Goal: Task Accomplishment & Management: Manage account settings

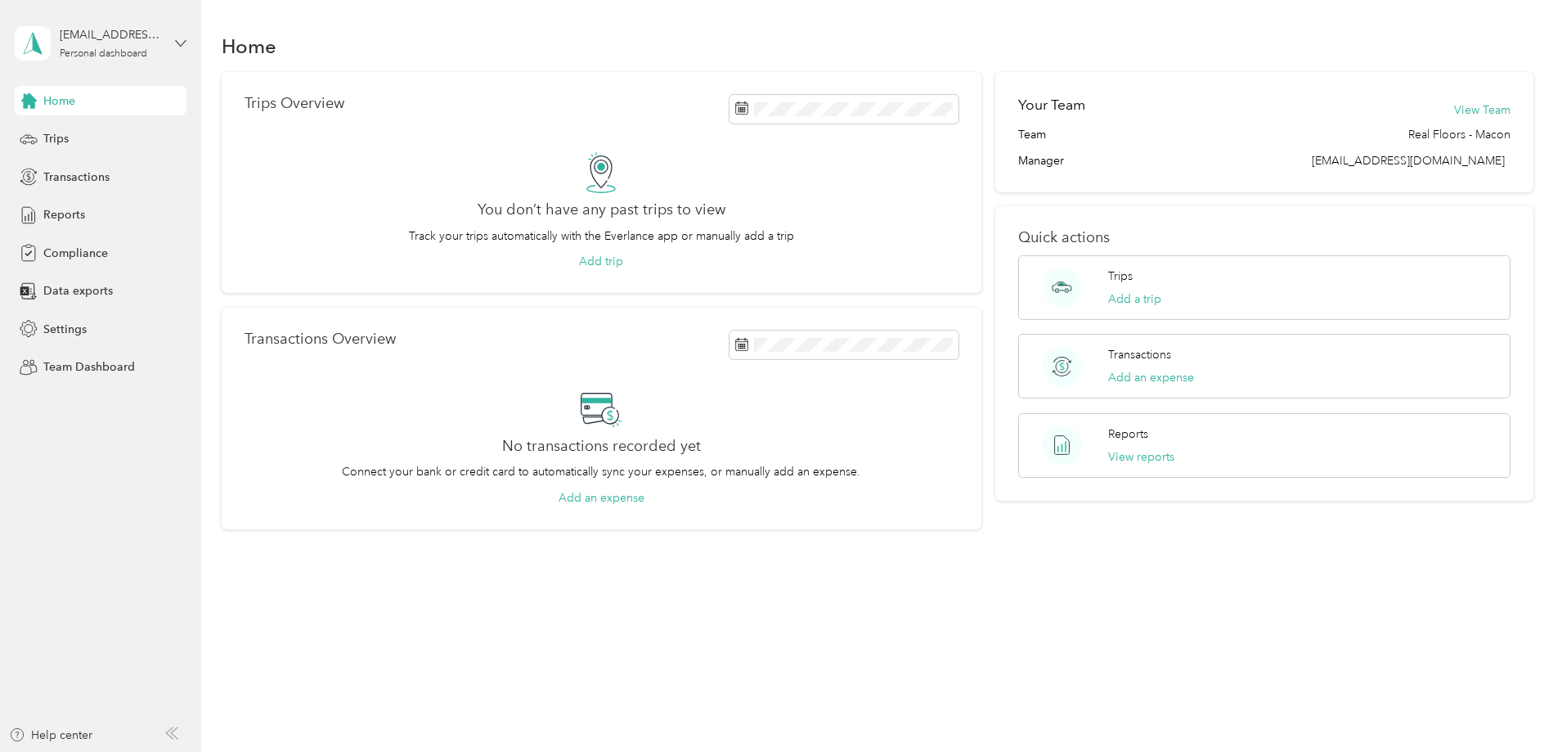
click at [179, 42] on icon at bounding box center [180, 43] width 11 height 11
click at [181, 136] on div "Team dashboard" at bounding box center [186, 131] width 321 height 29
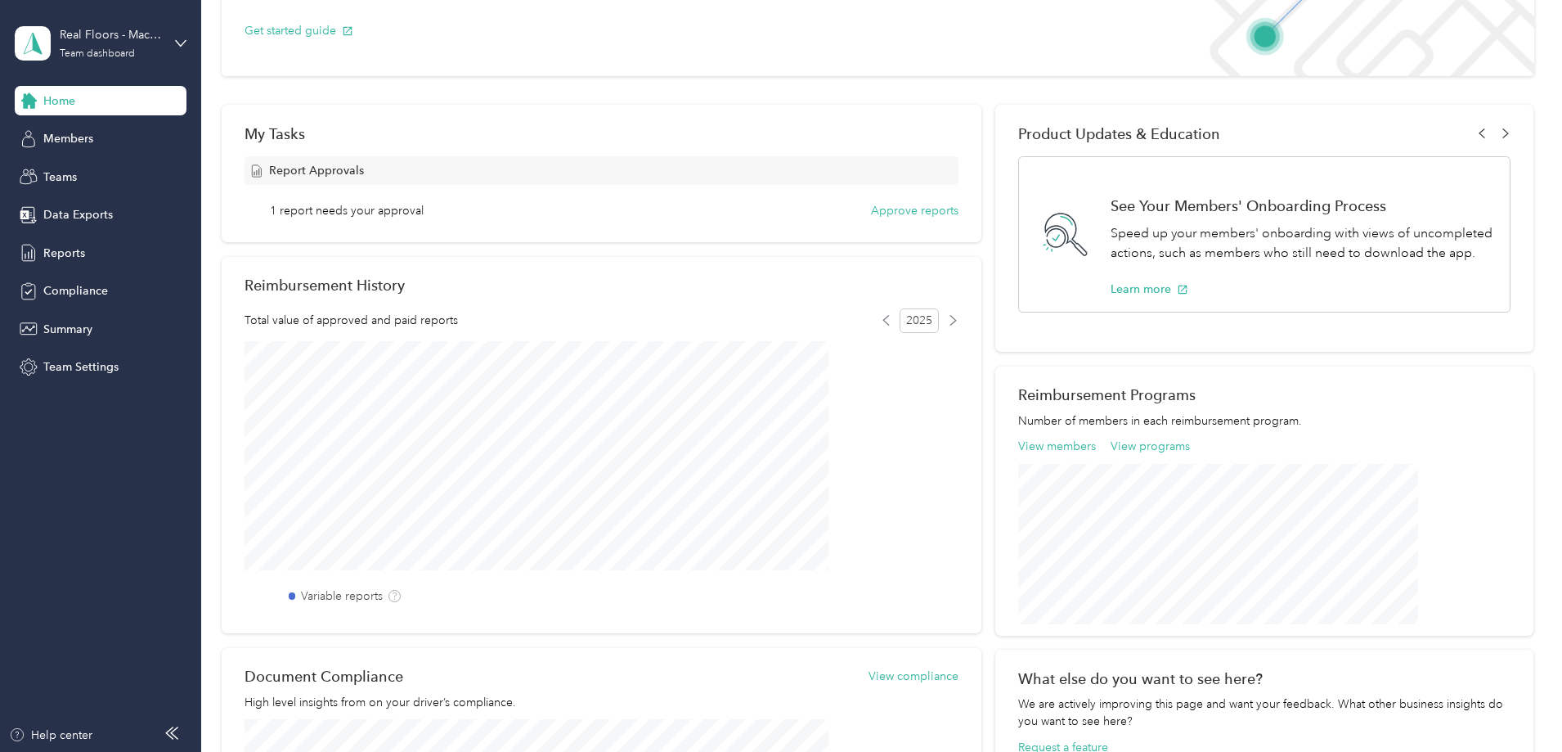
scroll to position [164, 0]
click at [888, 211] on button "Approve reports" at bounding box center [915, 211] width 88 height 17
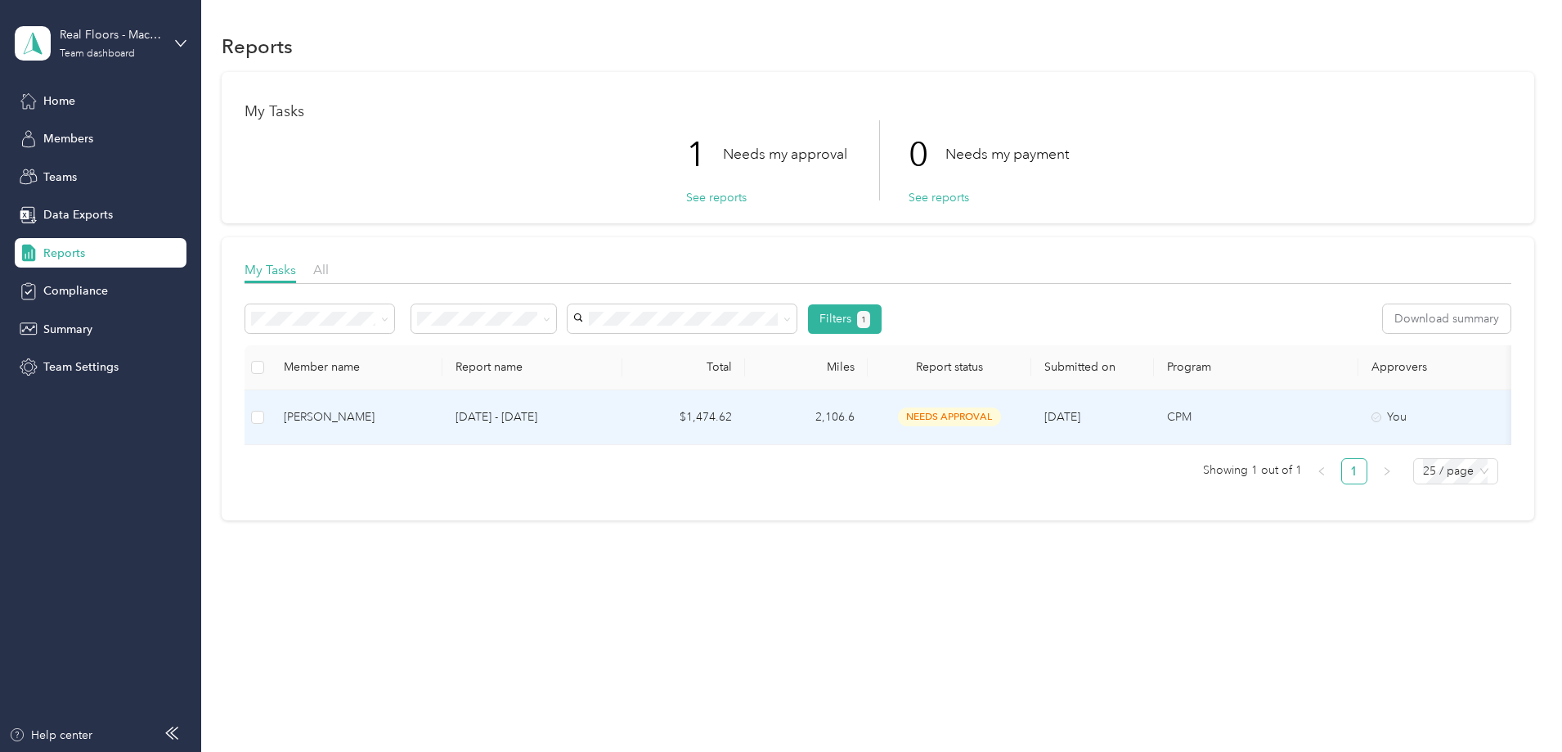
click at [429, 422] on div "[PERSON_NAME]" at bounding box center [357, 417] width 146 height 18
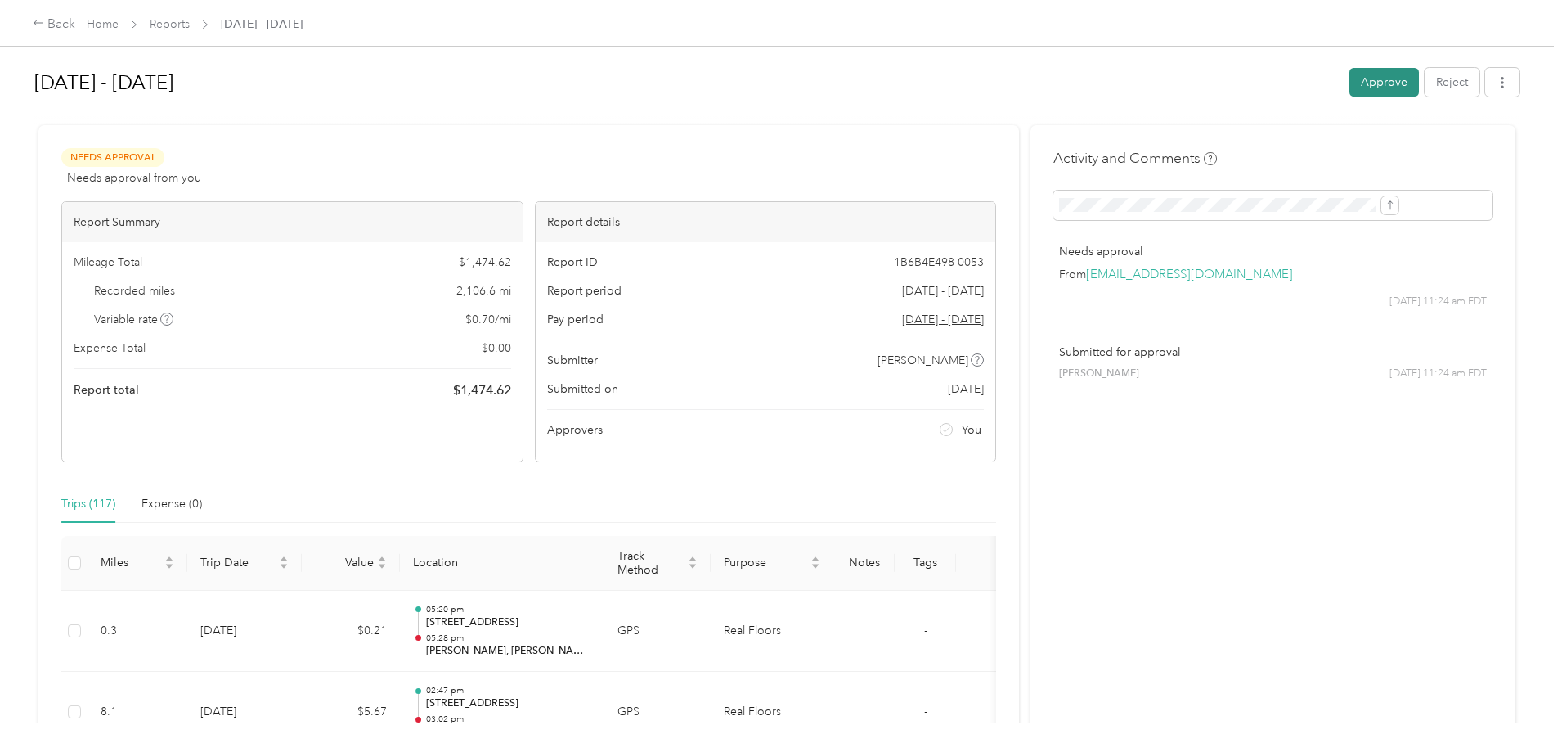
click at [1350, 80] on button "Approve" at bounding box center [1385, 82] width 70 height 29
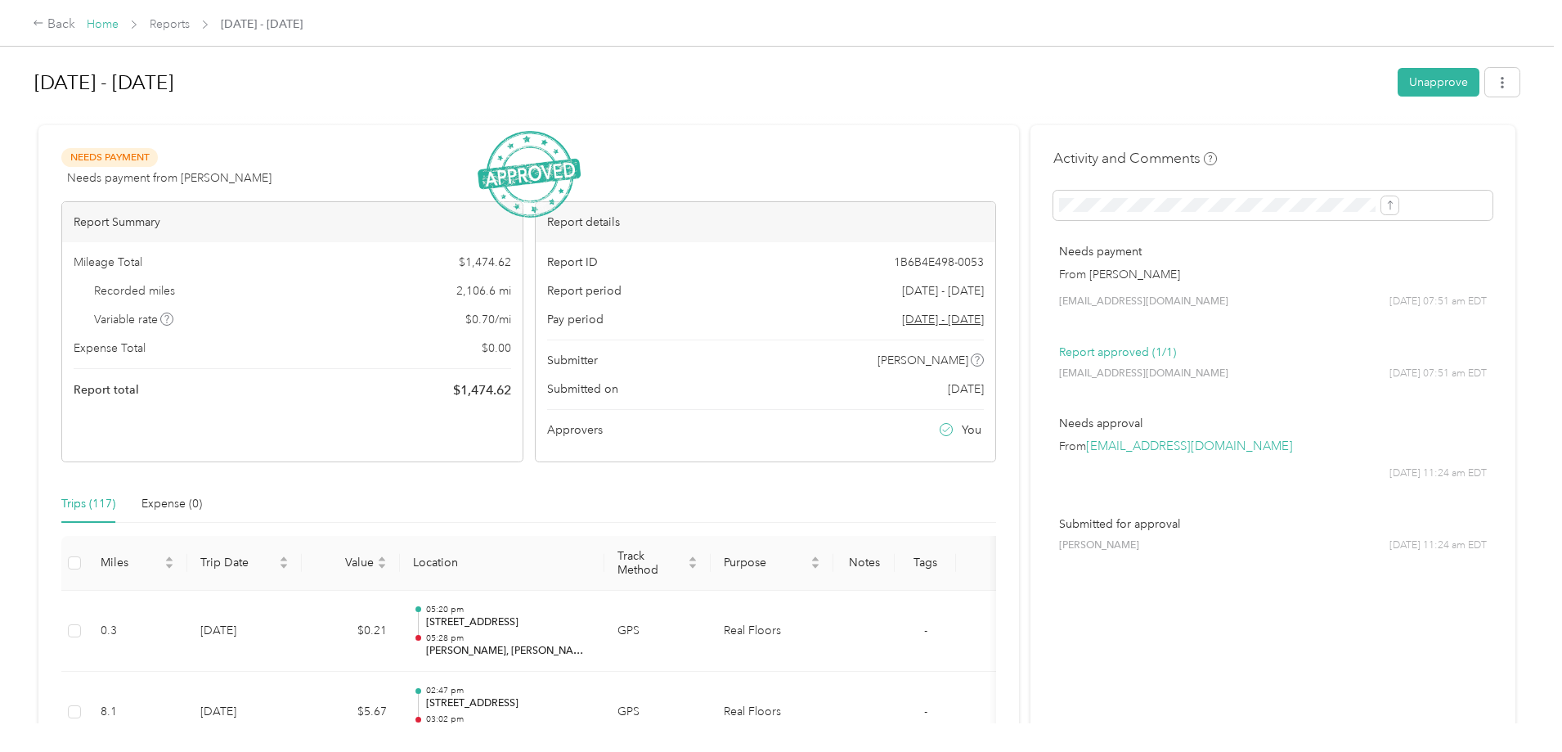
click at [119, 28] on link "Home" at bounding box center [103, 24] width 32 height 14
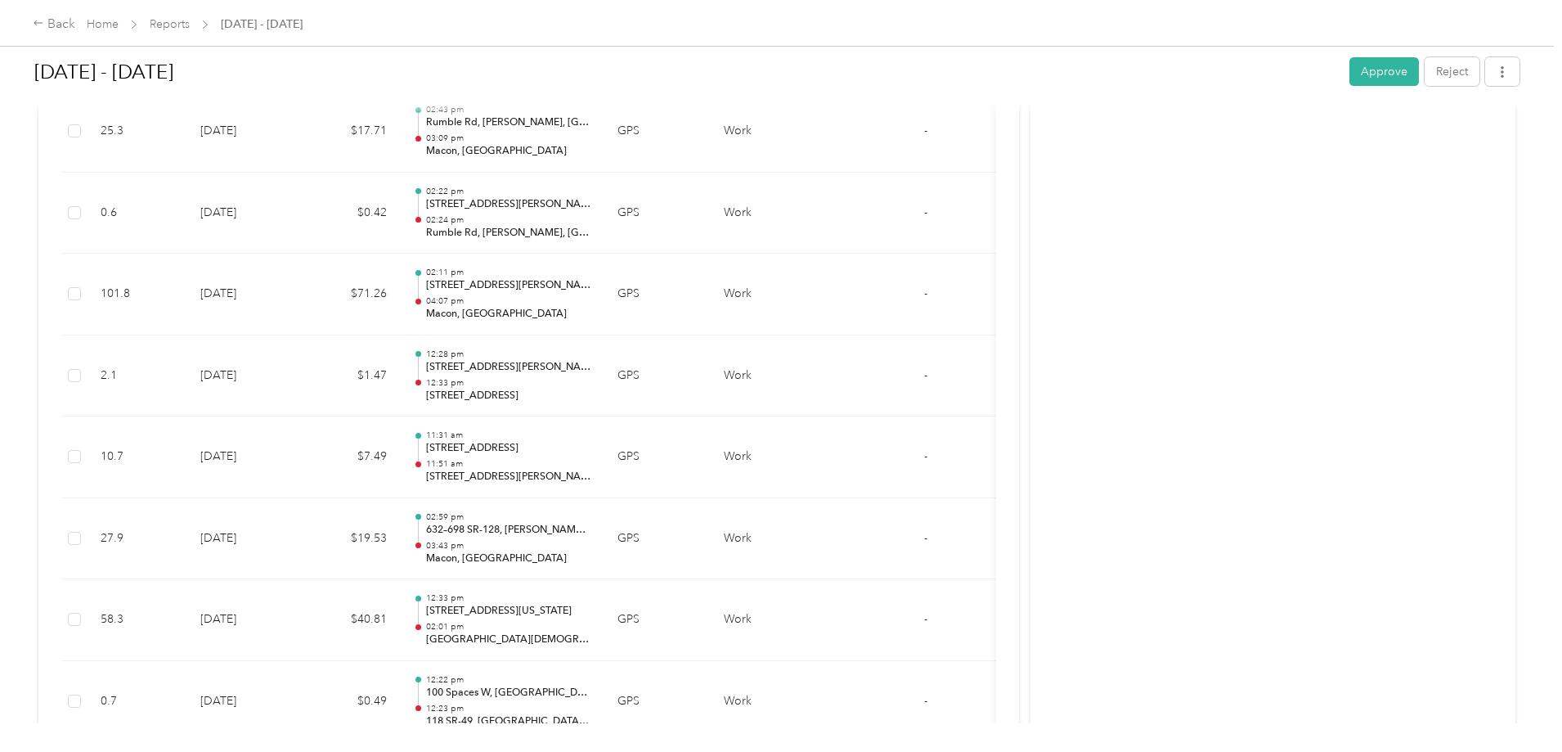
scroll to position [100, 0]
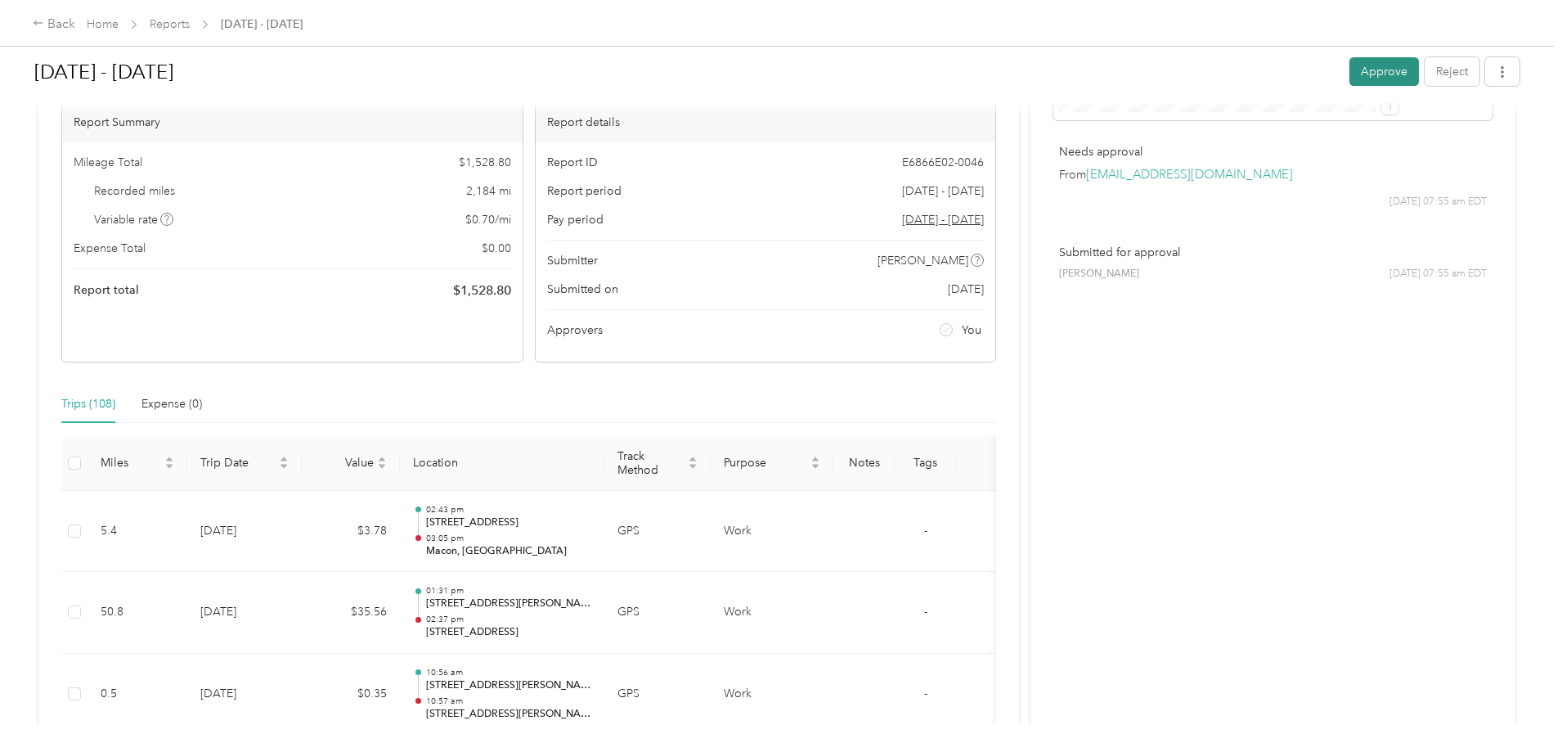
click at [1350, 72] on button "Approve" at bounding box center [1385, 71] width 70 height 29
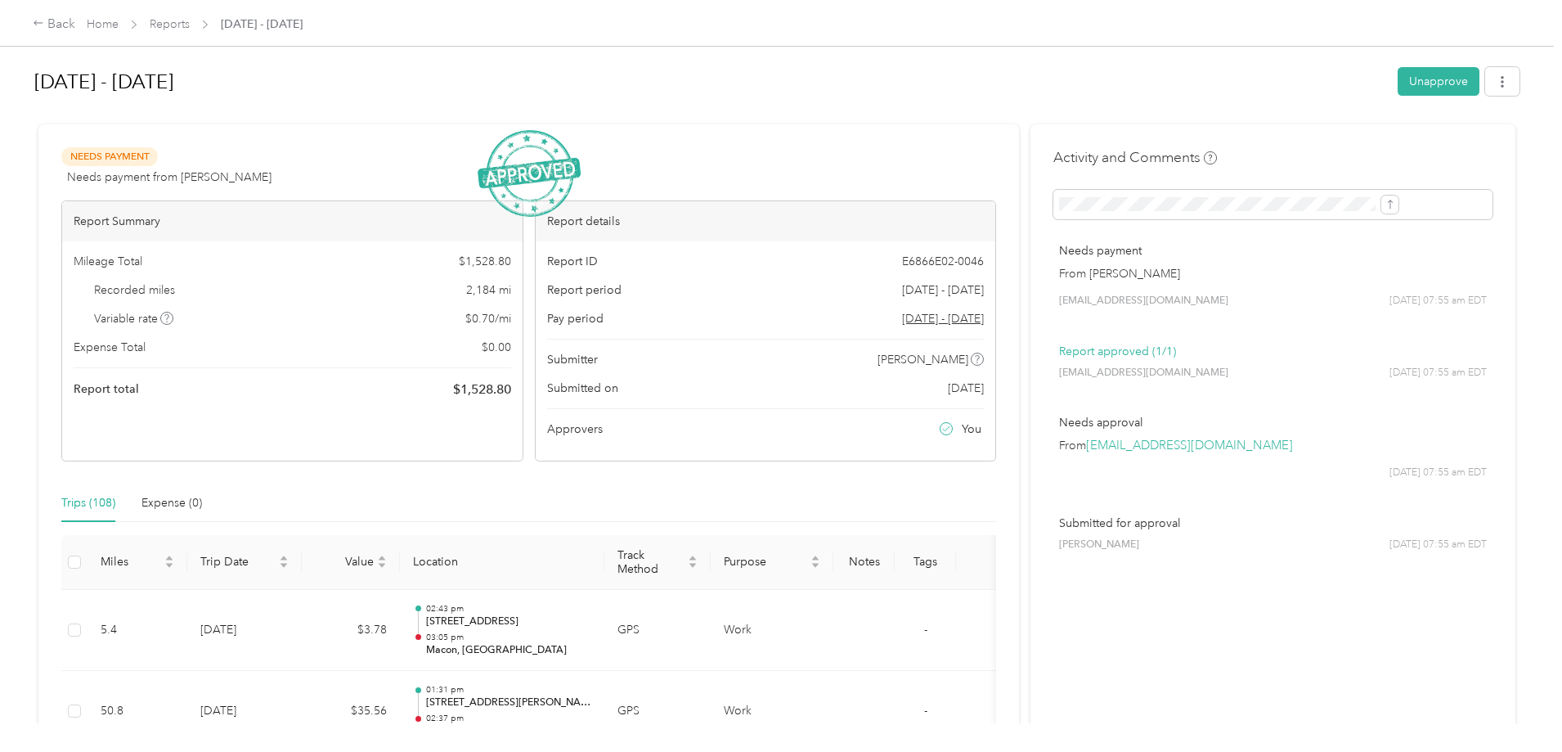
scroll to position [0, 0]
click at [119, 27] on link "Home" at bounding box center [103, 24] width 32 height 14
